Goal: Transaction & Acquisition: Purchase product/service

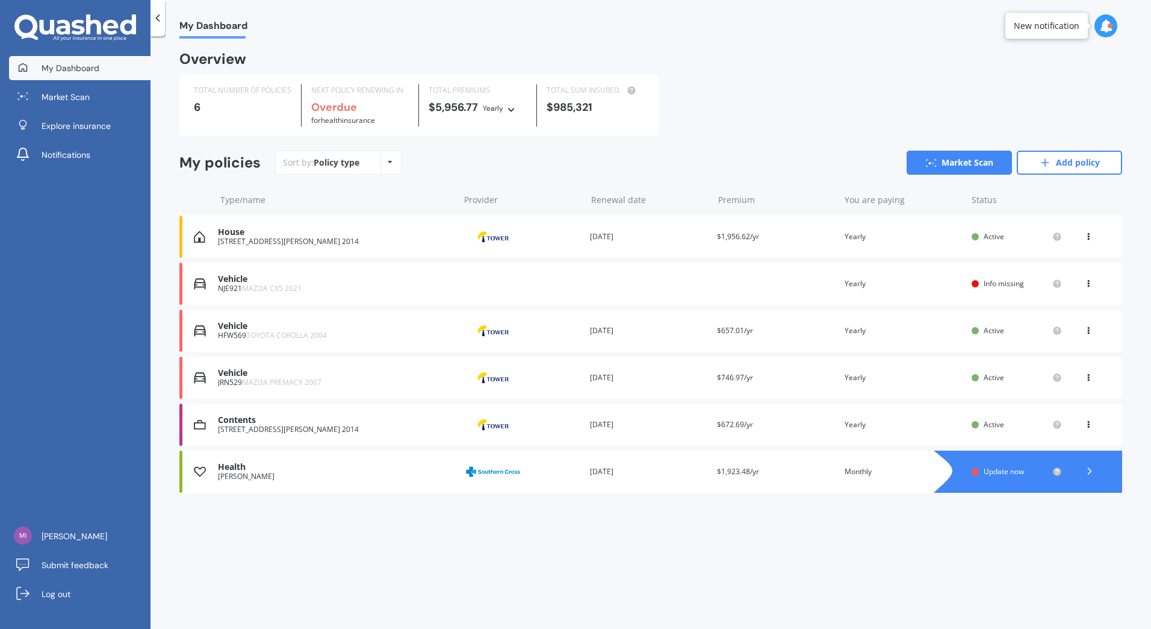
click at [347, 280] on div "Vehicle" at bounding box center [335, 279] width 235 height 10
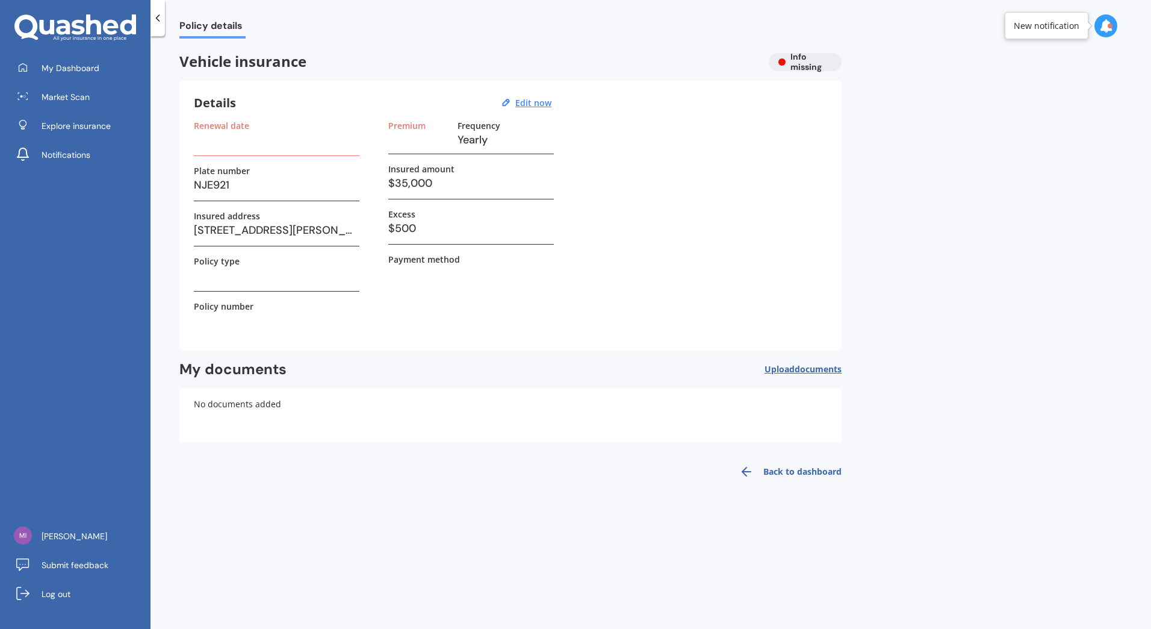
click at [95, 89] on link "Market Scan" at bounding box center [80, 97] width 142 height 24
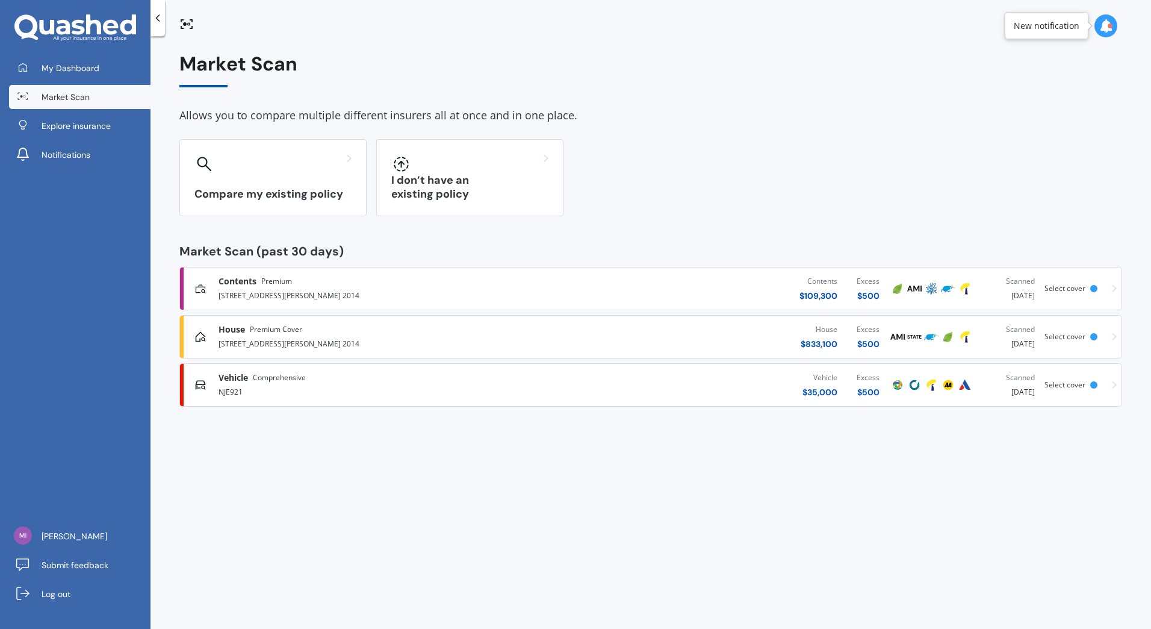
click at [308, 381] on div "Vehicle Comprehensive" at bounding box center [380, 378] width 323 height 12
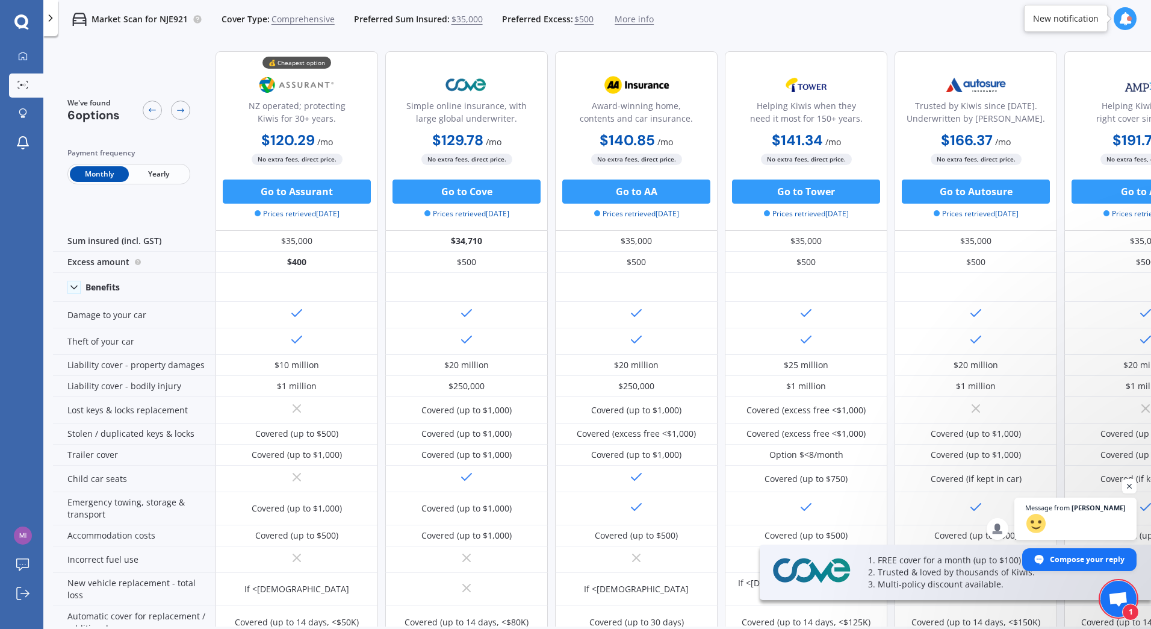
click at [182, 176] on span "Yearly" at bounding box center [158, 174] width 59 height 16
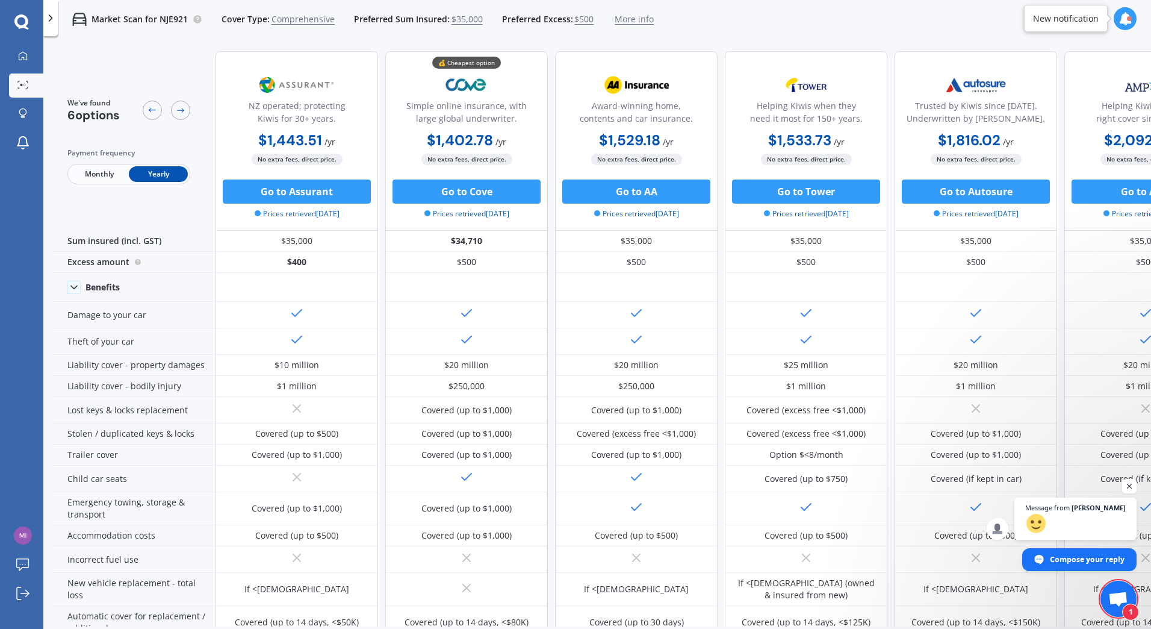
click at [794, 187] on button "Go to Tower" at bounding box center [806, 191] width 148 height 24
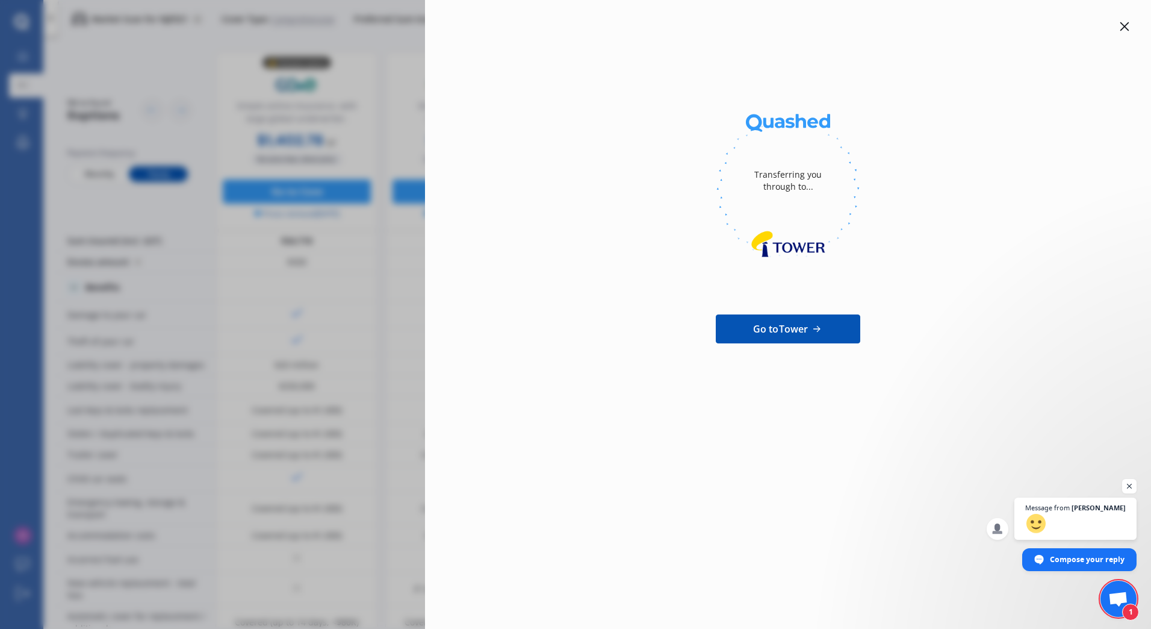
drag, startPoint x: 233, startPoint y: 236, endPoint x: 404, endPoint y: 220, distance: 171.2
click at [232, 236] on div "Transferring you through to... Go to Tower" at bounding box center [575, 314] width 1151 height 629
click at [1127, 25] on icon at bounding box center [1125, 26] width 9 height 9
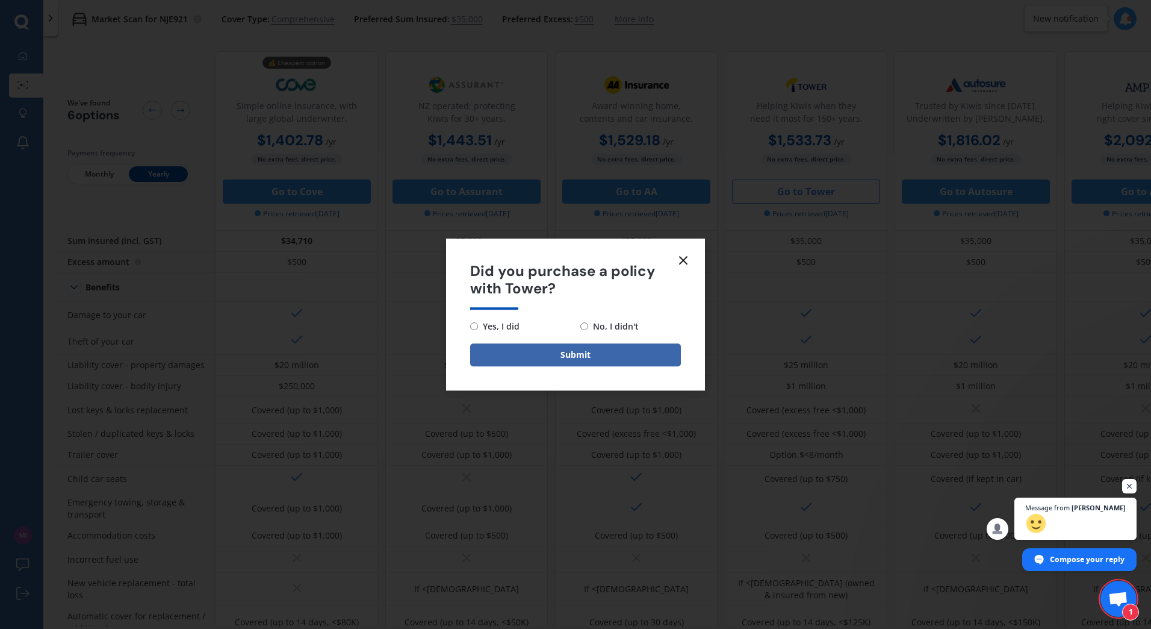
click at [686, 249] on form "Did you purchase a policy with Tower? Yes, I did No, I didn't Submit" at bounding box center [575, 314] width 259 height 152
click at [688, 258] on icon at bounding box center [683, 260] width 14 height 14
